Goal: Information Seeking & Learning: Check status

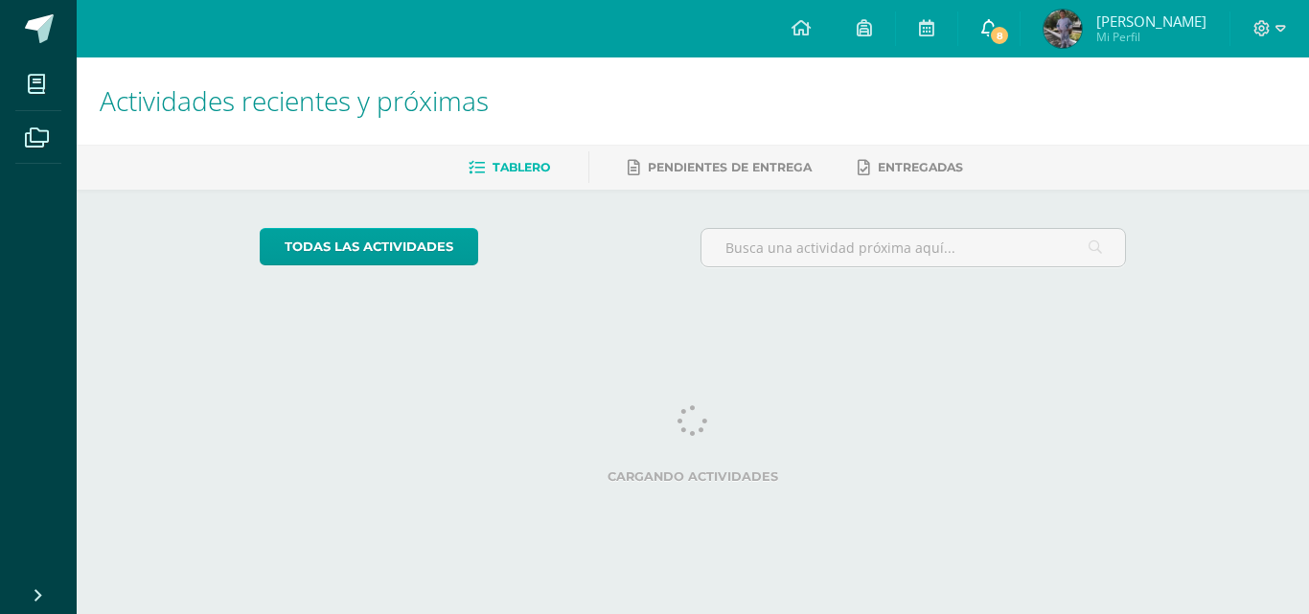
click at [1011, 30] on link "8" at bounding box center [988, 28] width 61 height 57
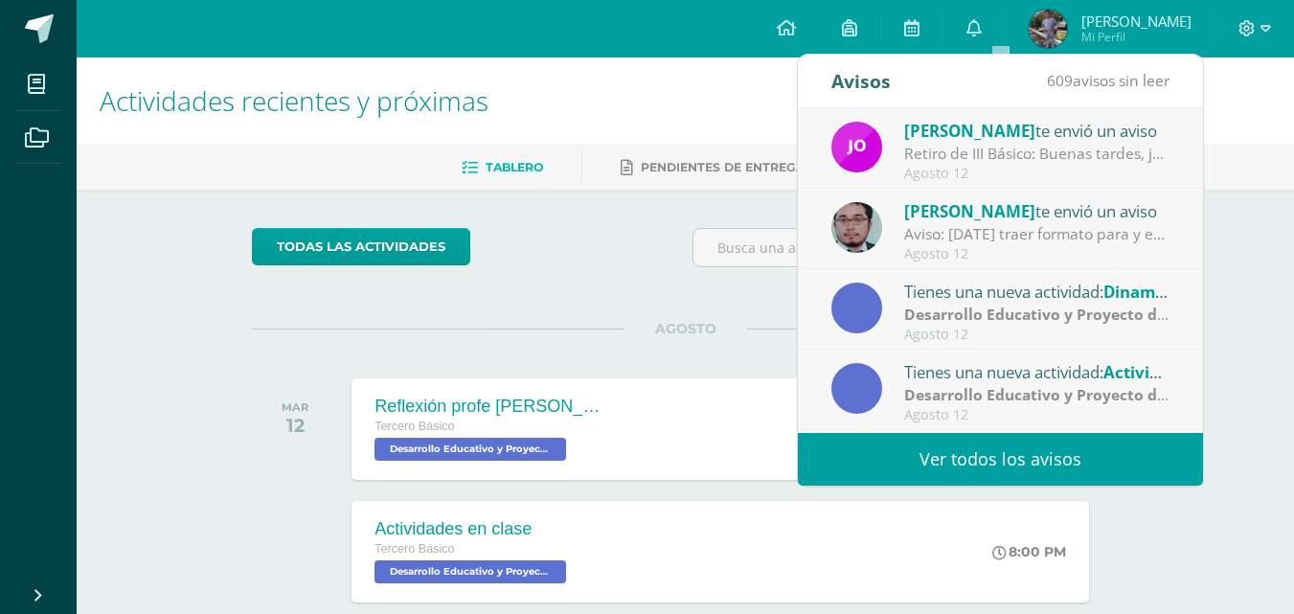
click at [991, 184] on div "Jorge Lemus te envió un aviso Retiro de III Básico: Buenas tardes, jóvenes. Sol…" at bounding box center [1000, 148] width 405 height 80
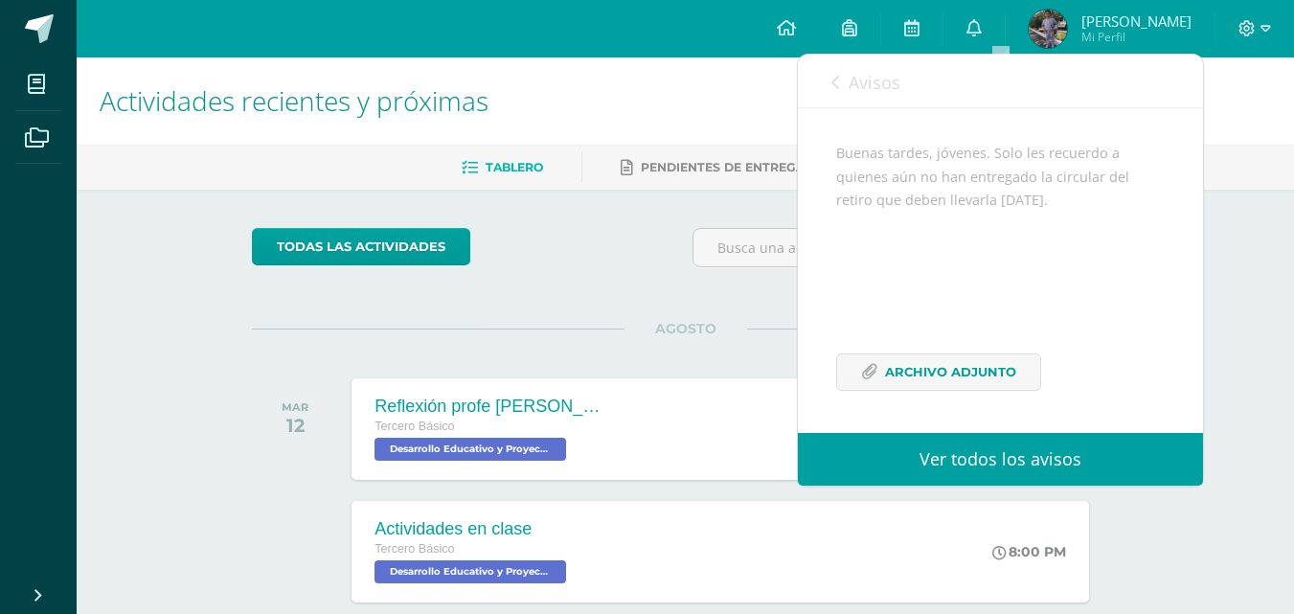
scroll to position [186, 0]
click at [835, 80] on icon at bounding box center [836, 82] width 8 height 15
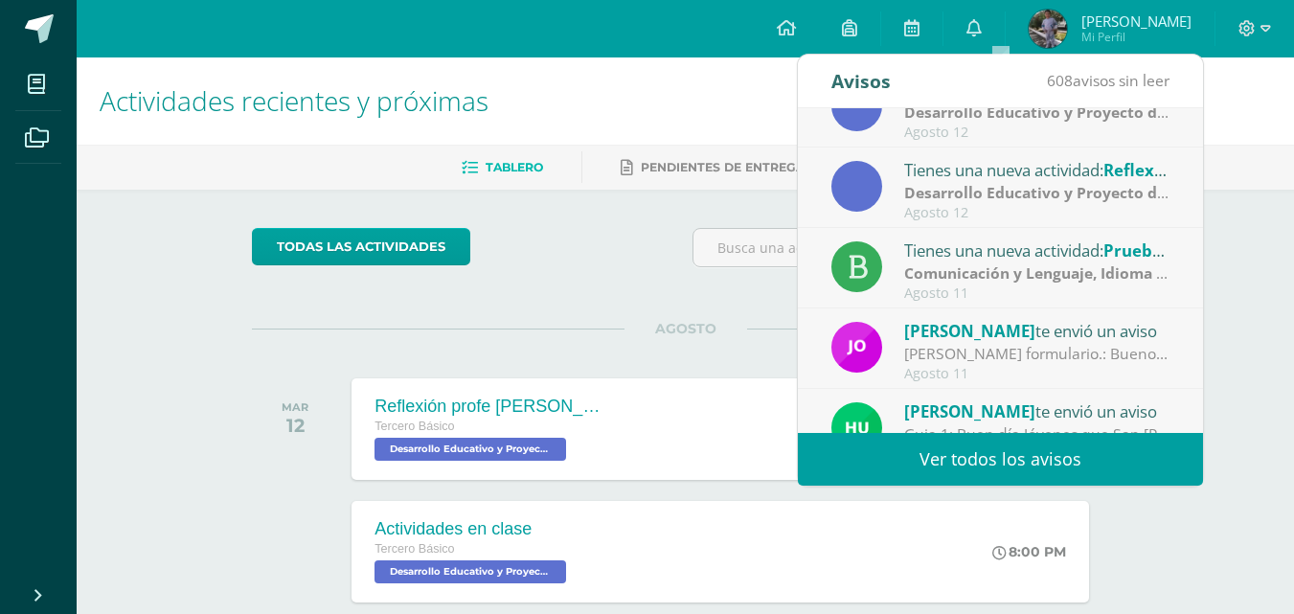
scroll to position [319, 0]
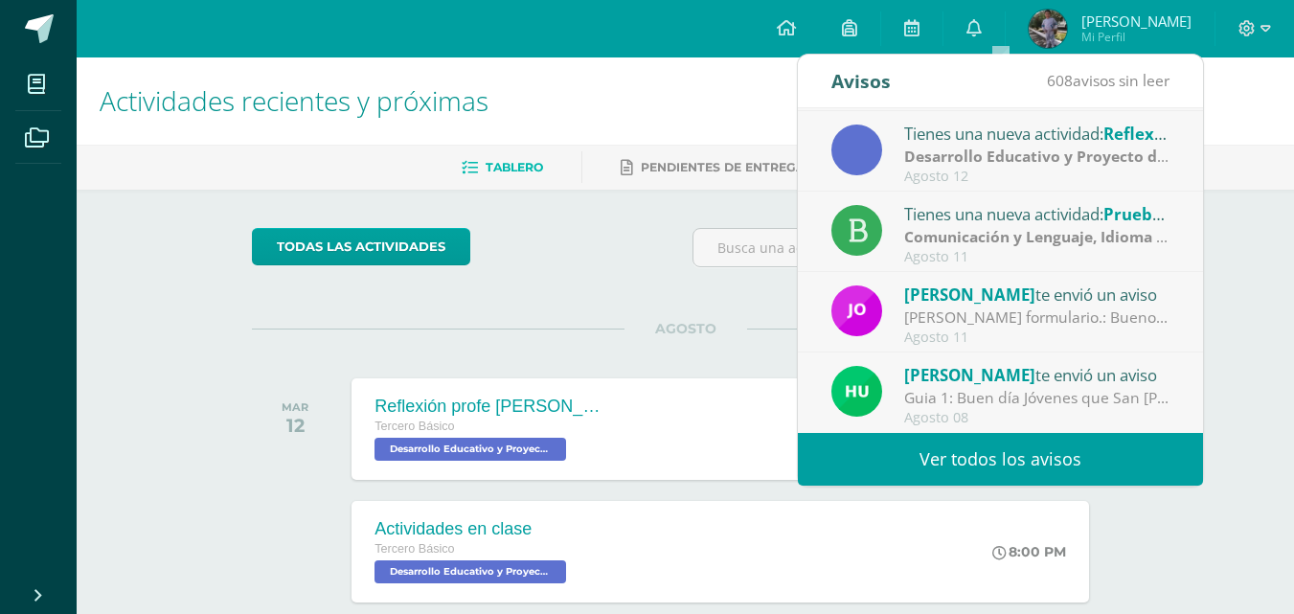
click at [668, 324] on span "AGOSTO" at bounding box center [686, 328] width 123 height 17
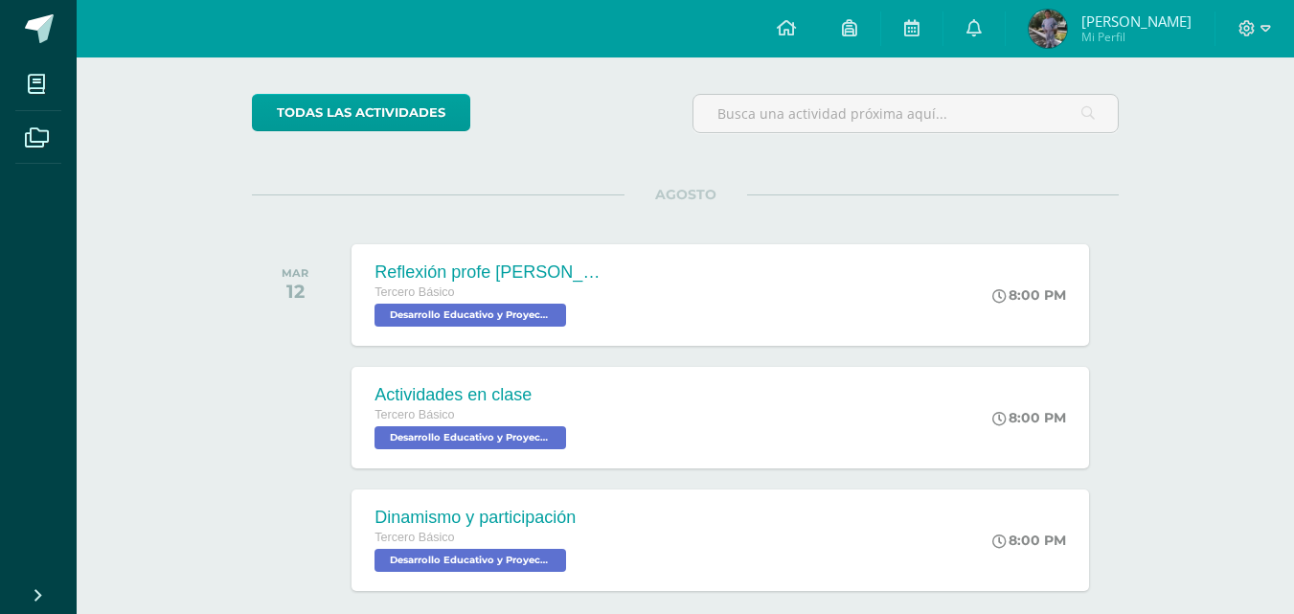
scroll to position [138, 0]
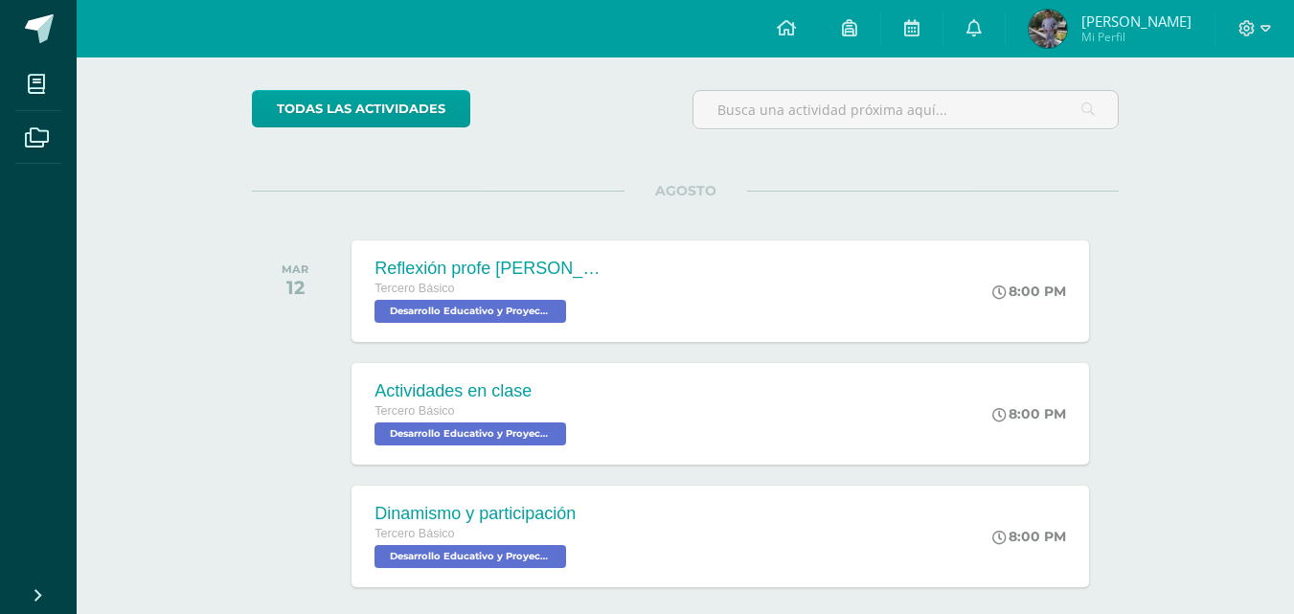
click at [668, 324] on div "Reflexión profe David Tercero Básico Desarrollo Educativo y Proyecto de Vida 'B…" at bounding box center [720, 291] width 737 height 102
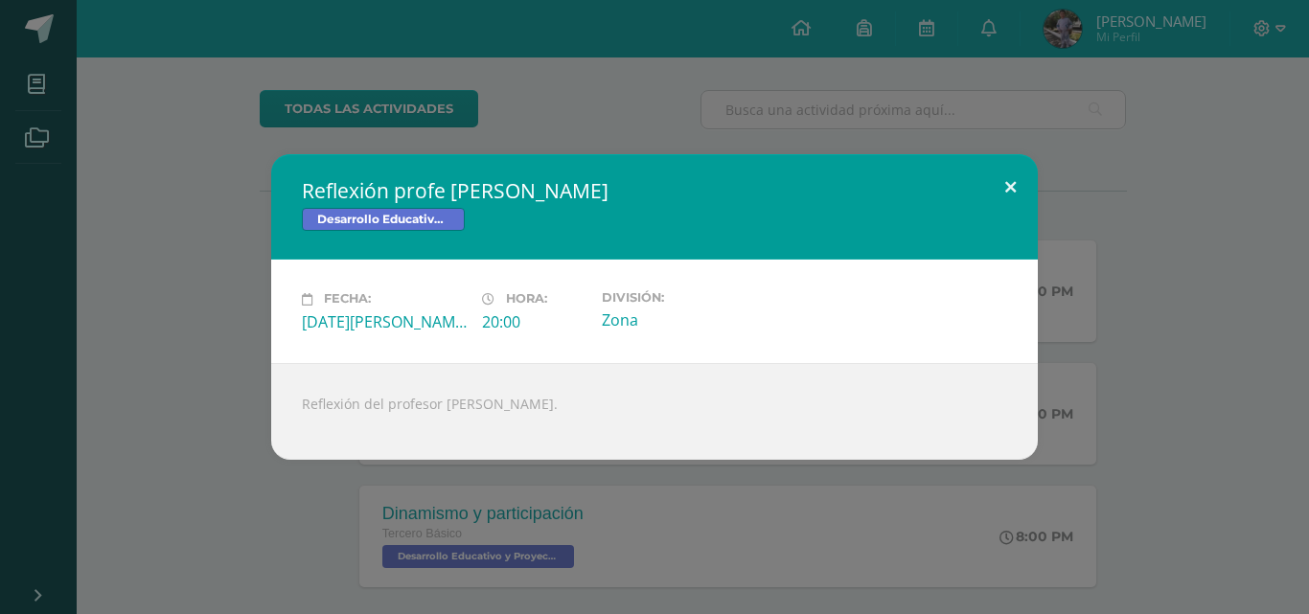
click at [1012, 184] on button at bounding box center [1010, 186] width 55 height 65
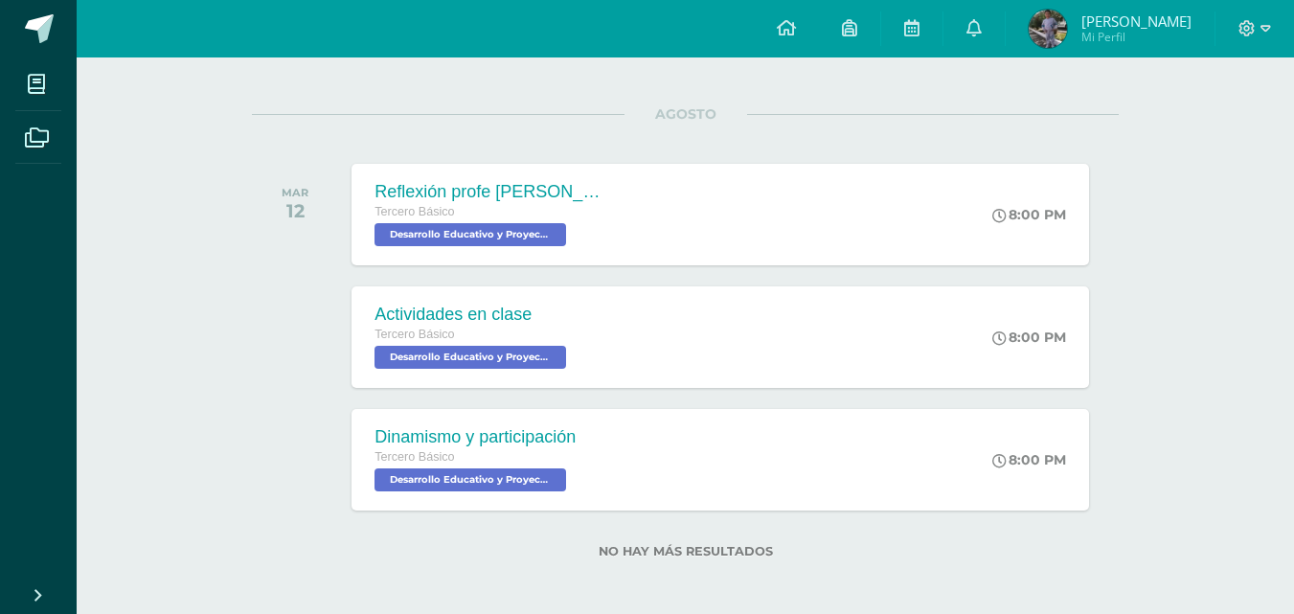
scroll to position [217, 0]
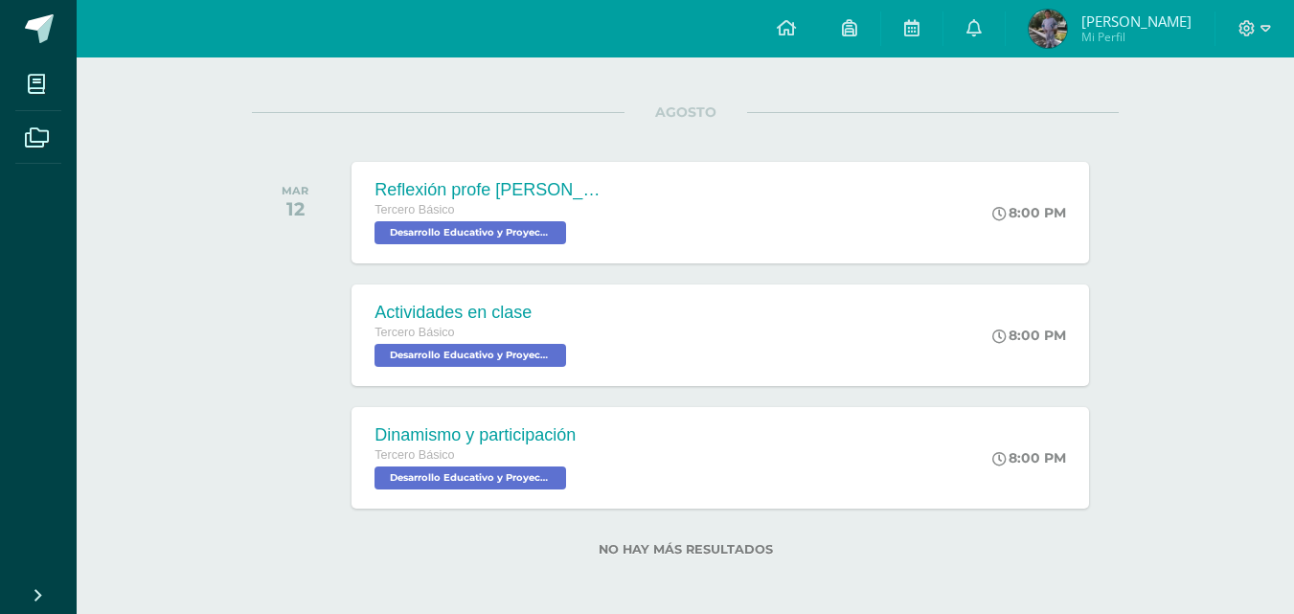
click at [1063, 24] on img at bounding box center [1048, 29] width 38 height 38
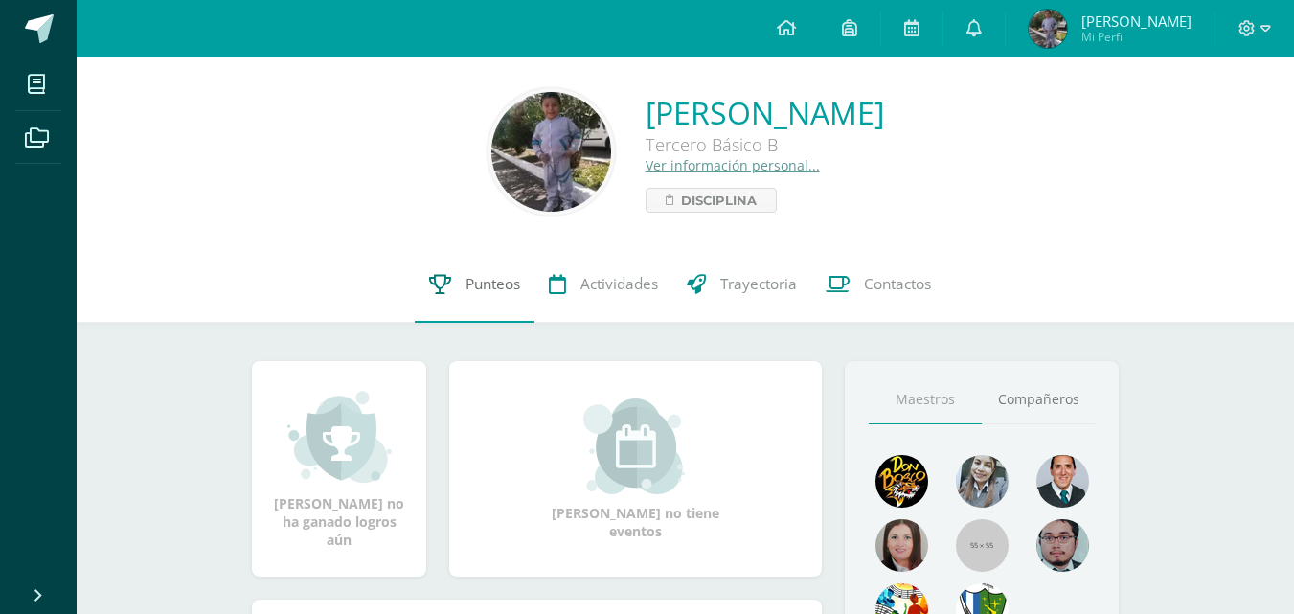
click at [471, 288] on span "Punteos" at bounding box center [493, 284] width 55 height 20
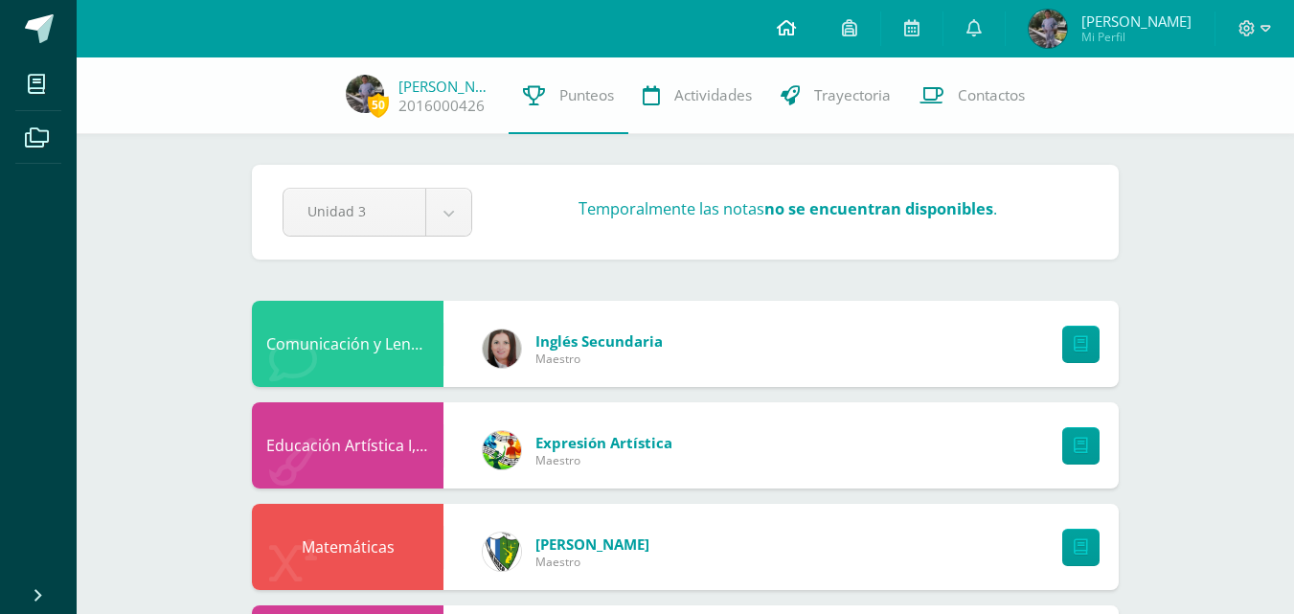
click at [796, 36] on span at bounding box center [786, 28] width 19 height 21
